Goal: Find specific page/section: Find specific page/section

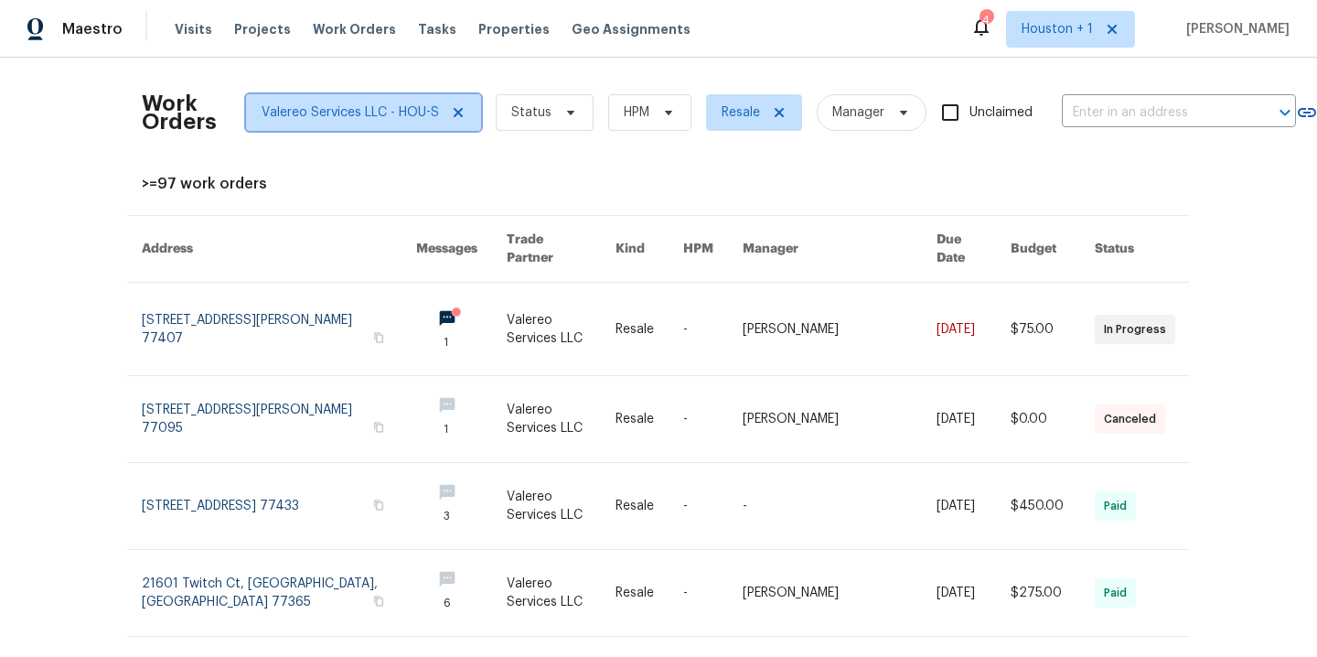
click at [454, 109] on icon at bounding box center [458, 112] width 9 height 9
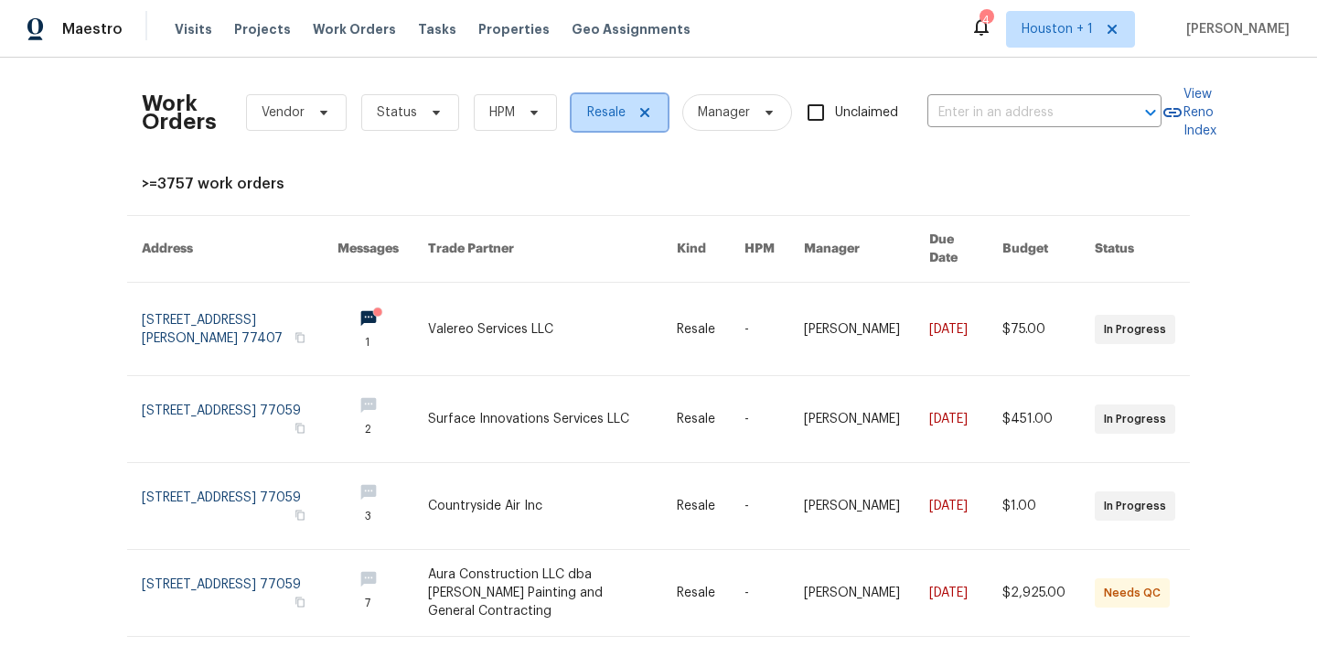
click at [637, 112] on icon at bounding box center [644, 112] width 15 height 15
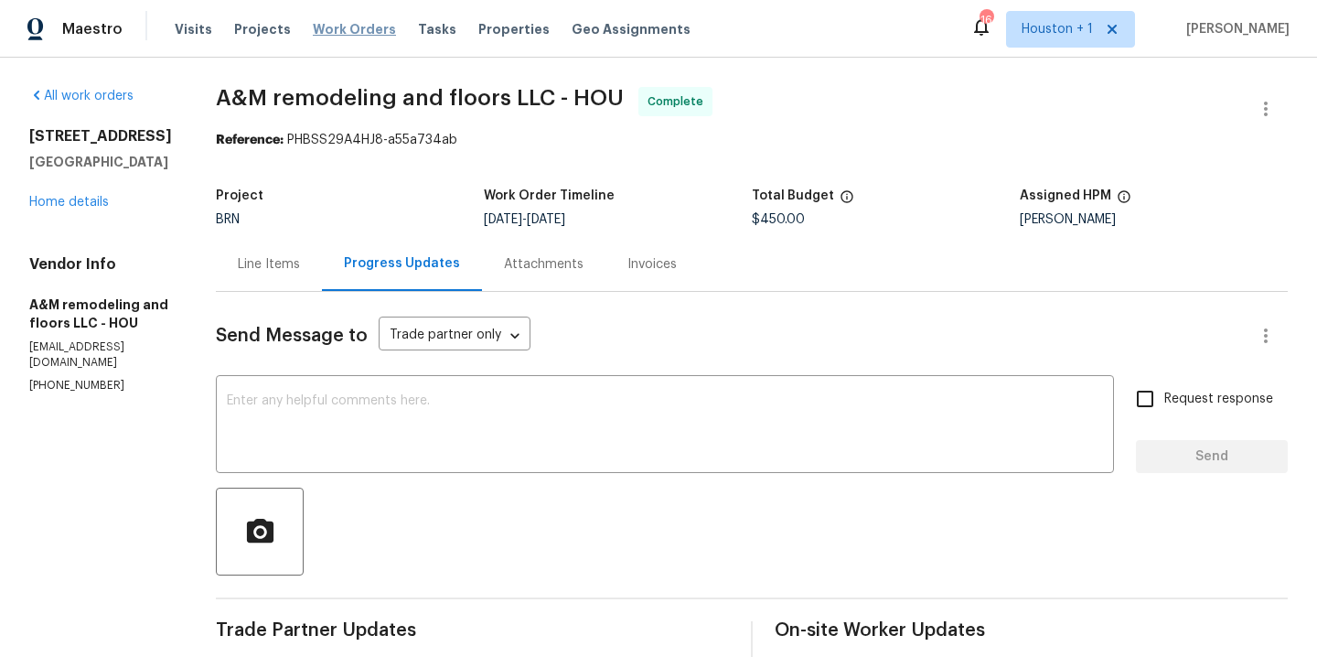
click at [359, 27] on span "Work Orders" at bounding box center [354, 29] width 83 height 18
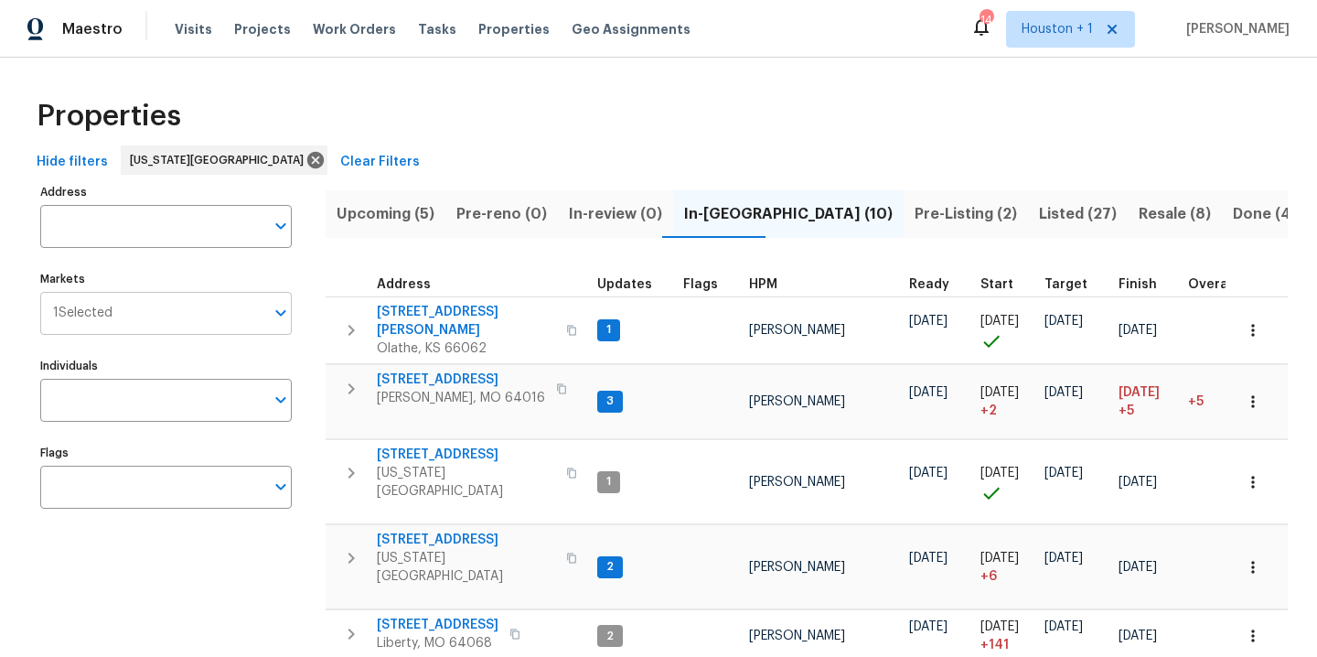
click at [167, 317] on input "Markets" at bounding box center [188, 313] width 152 height 43
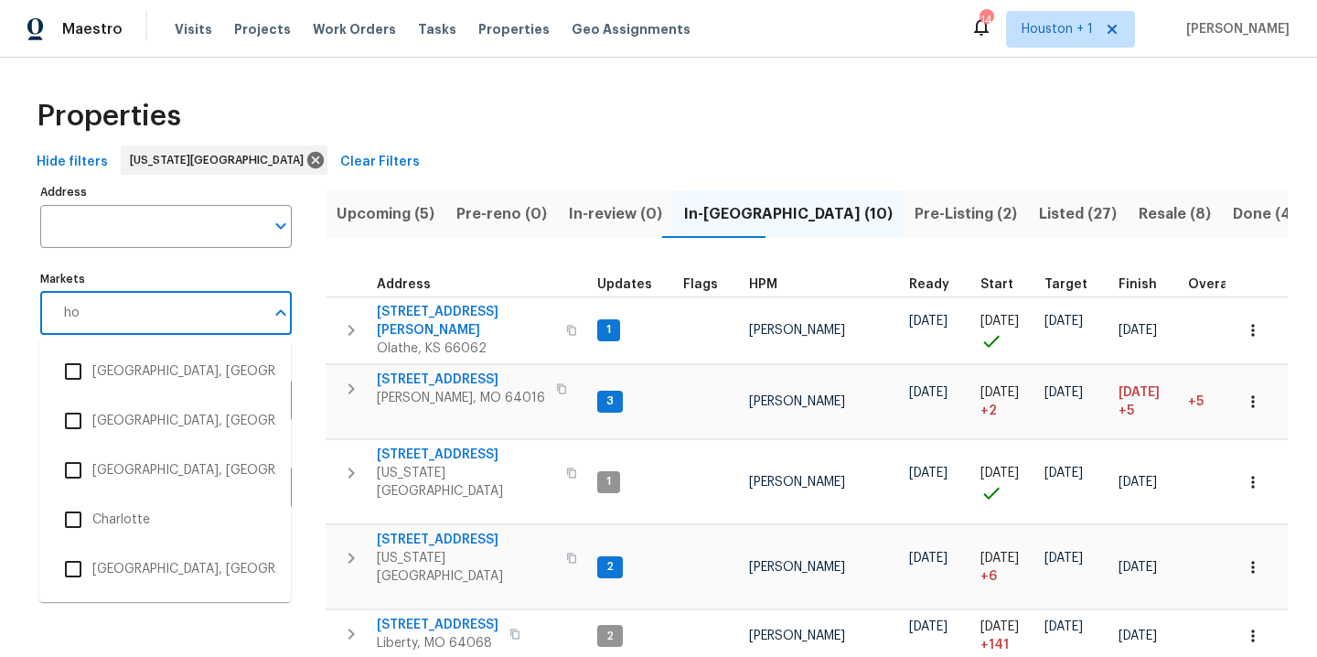
type input "hou"
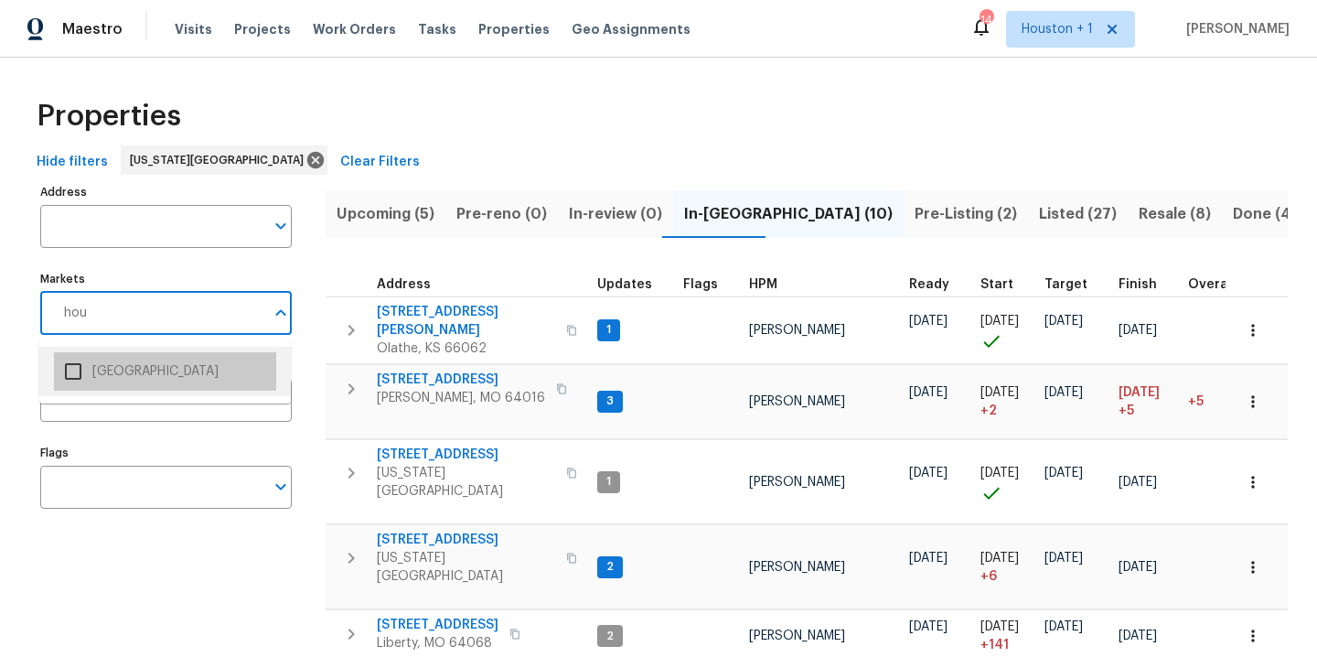
click at [131, 375] on li "Houston" at bounding box center [165, 371] width 222 height 38
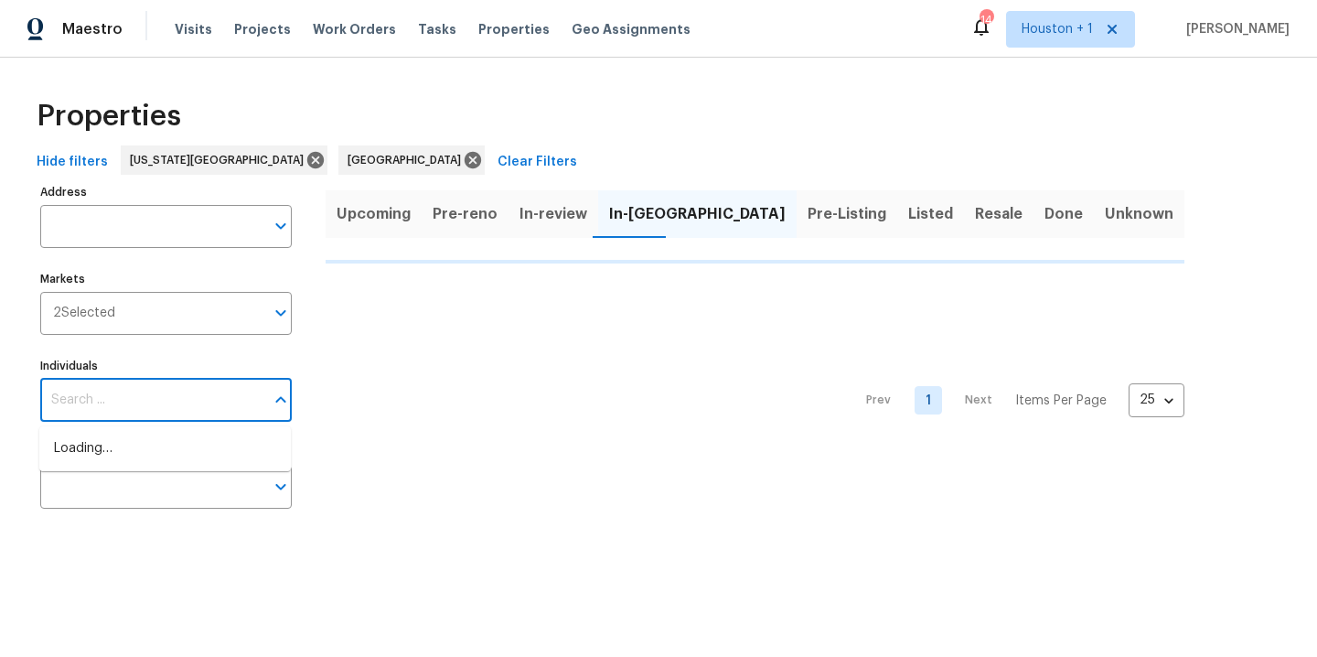
click at [126, 406] on input "Individuals" at bounding box center [152, 400] width 224 height 43
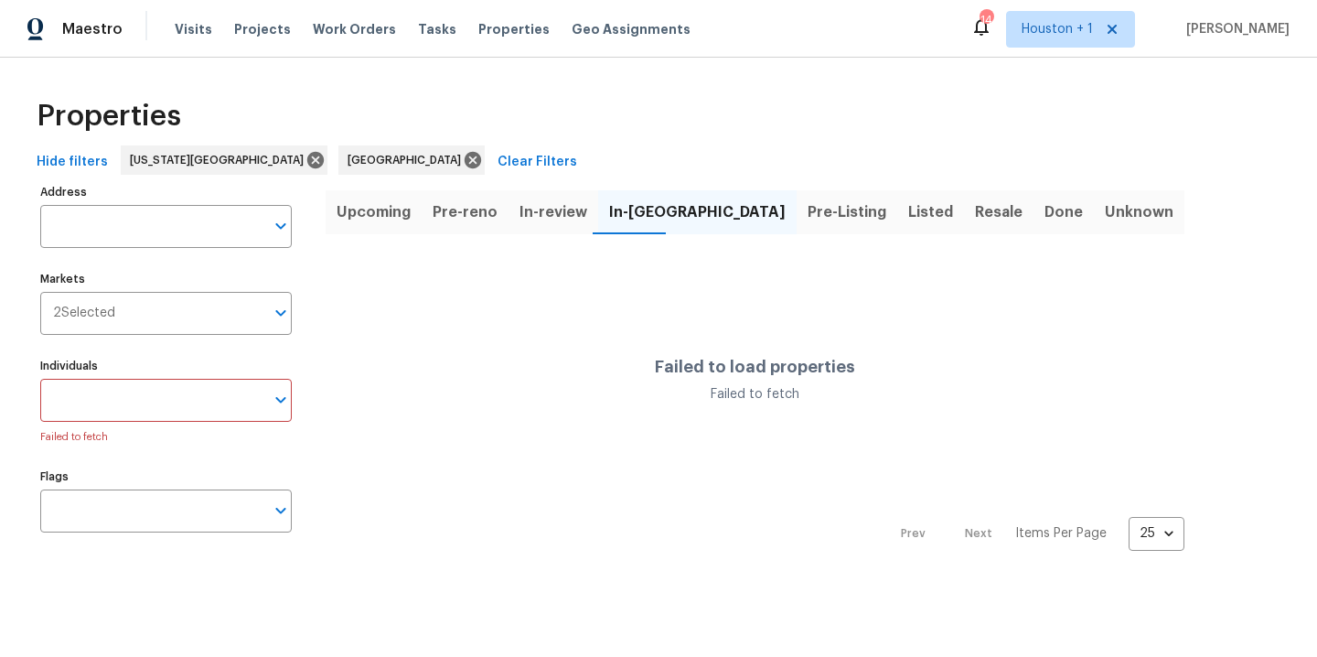
click at [132, 405] on input "Individuals" at bounding box center [152, 400] width 224 height 43
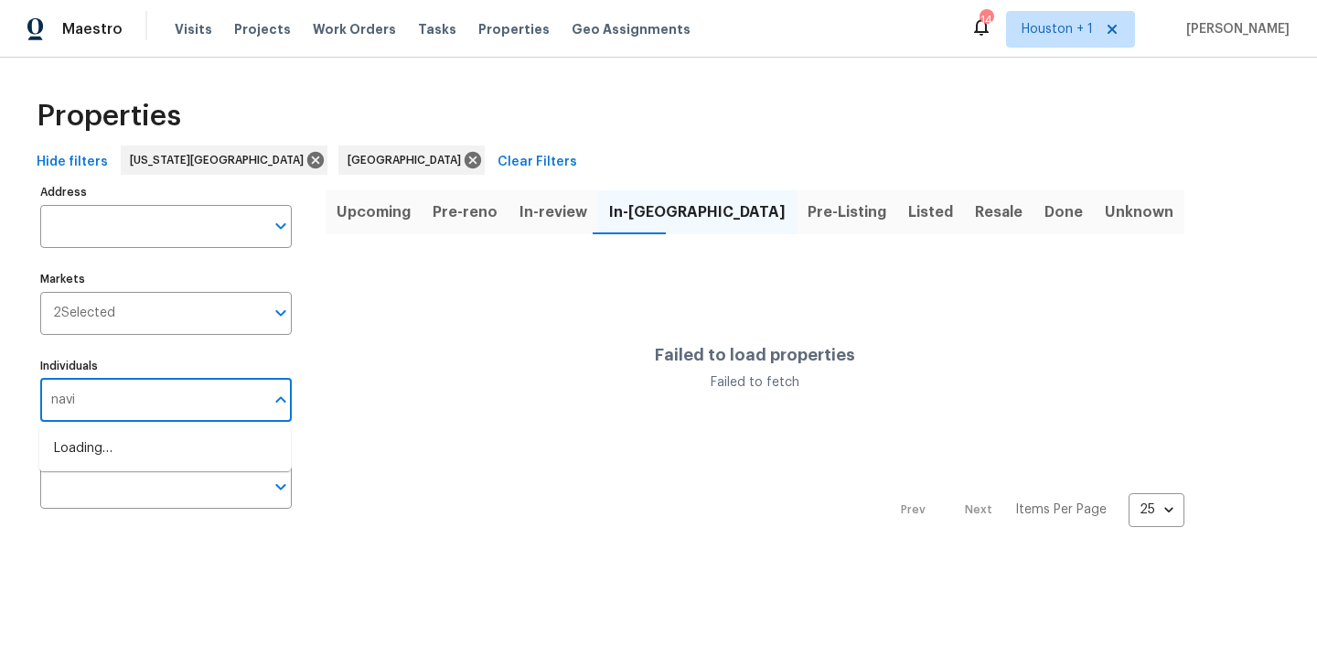
type input "navid"
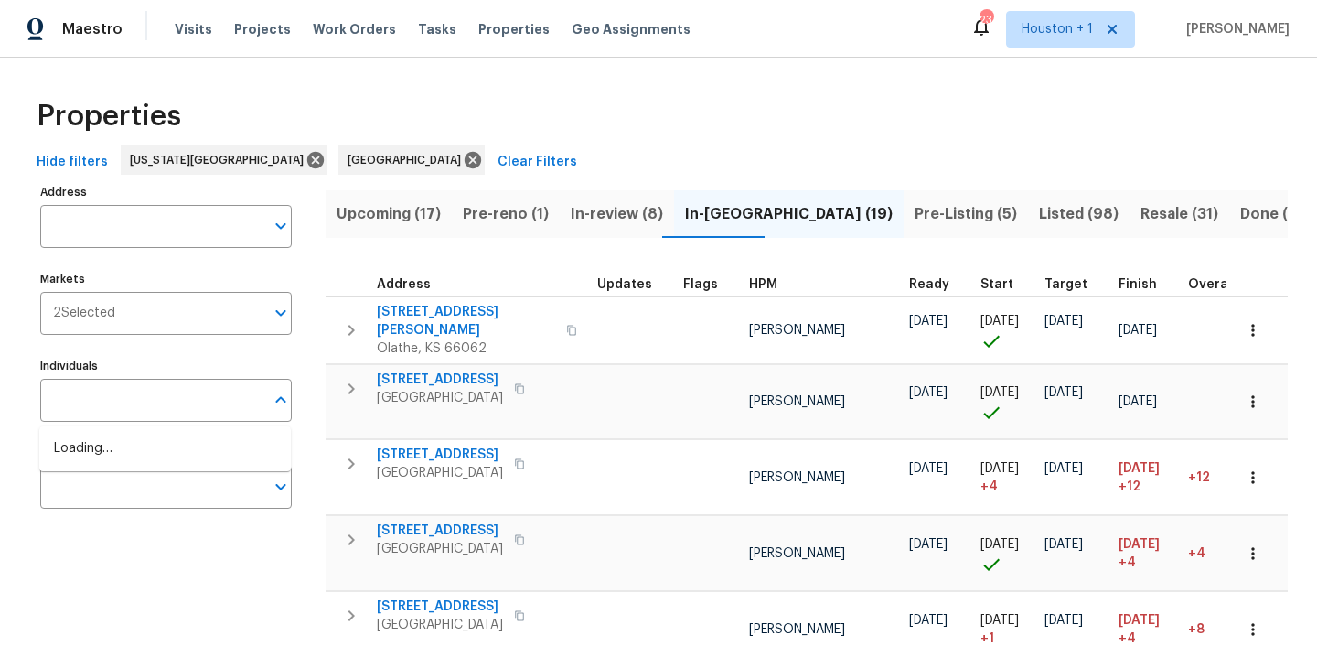
click at [147, 407] on input "text" at bounding box center [152, 400] width 224 height 43
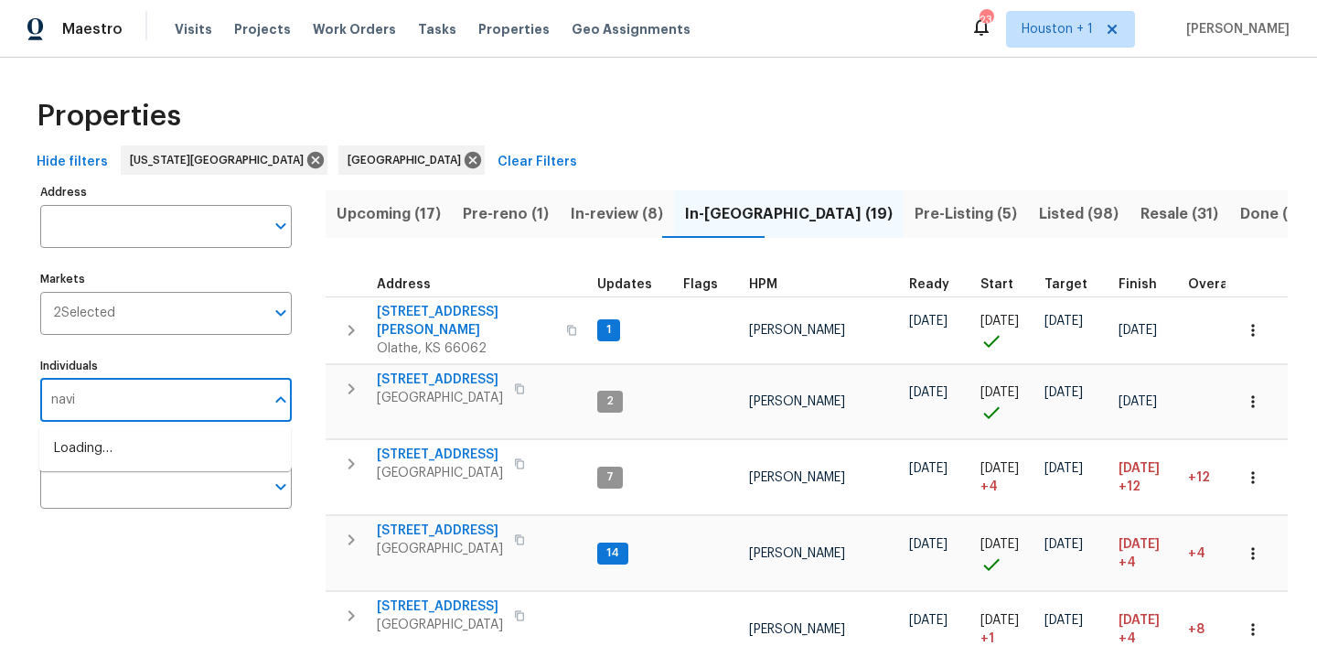
type input "navid"
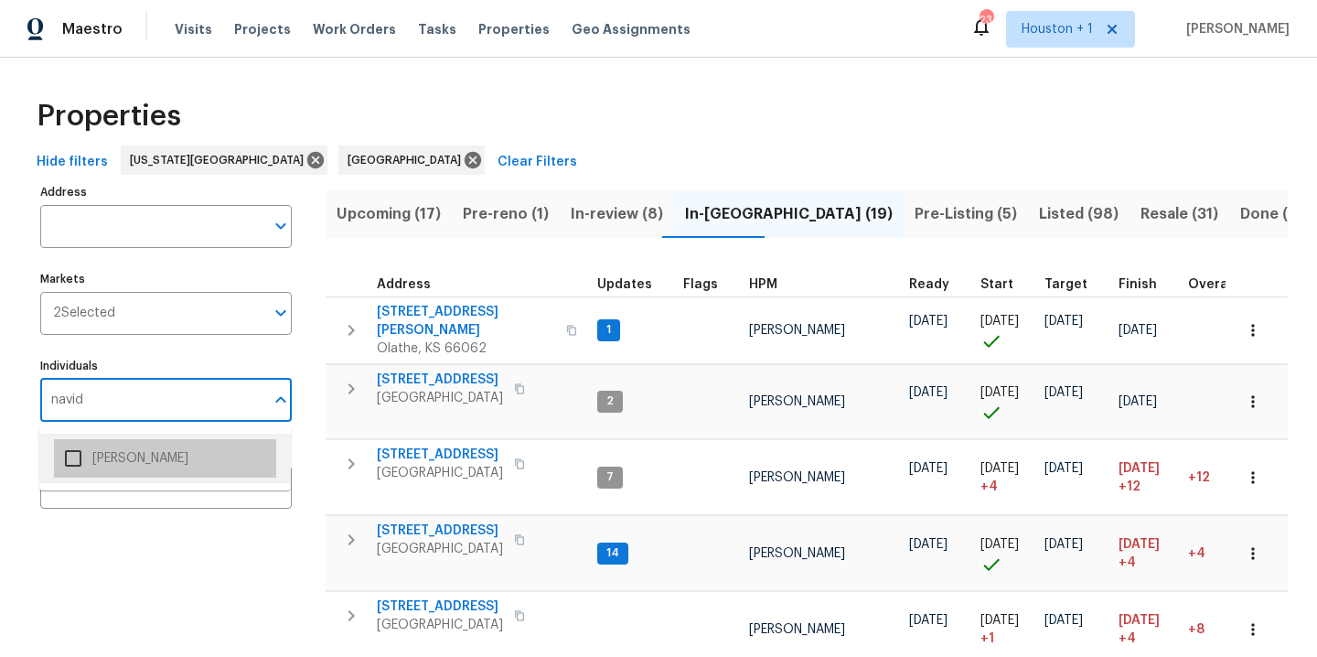
click at [151, 465] on li "[PERSON_NAME]" at bounding box center [165, 458] width 222 height 38
